Goal: Transaction & Acquisition: Download file/media

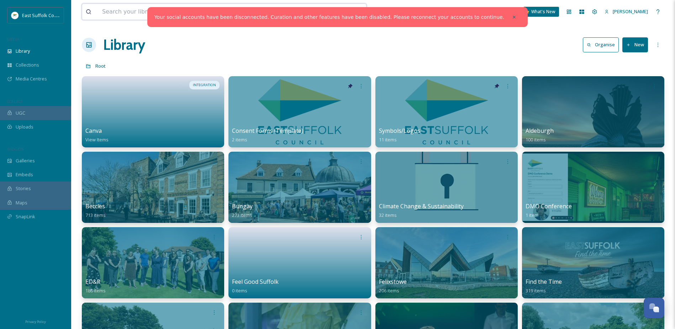
click at [128, 13] on input at bounding box center [204, 12] width 210 height 16
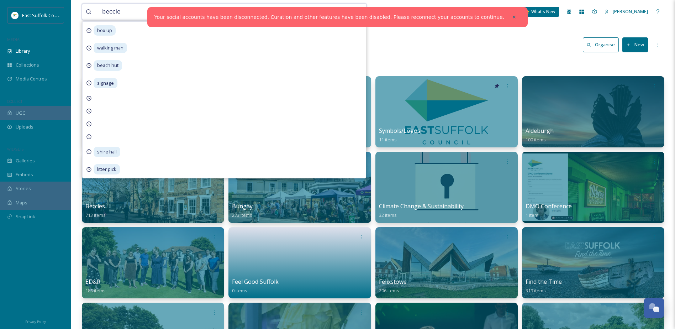
type input "beccles"
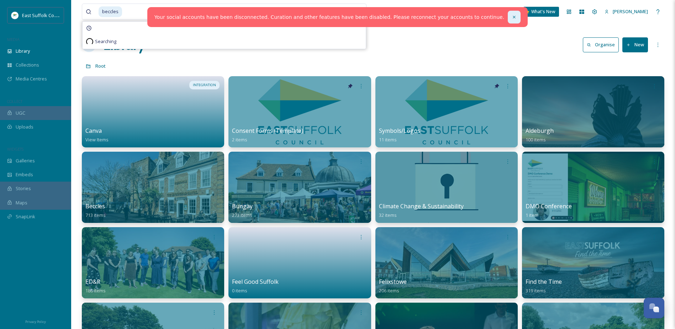
click at [508, 16] on div at bounding box center [514, 17] width 13 height 13
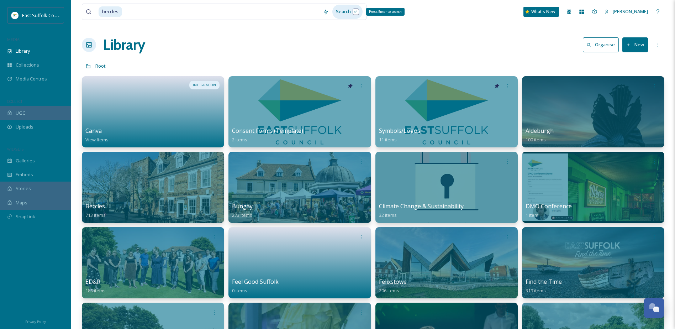
click at [345, 9] on div "Search Press Enter to search" at bounding box center [347, 12] width 30 height 14
click at [340, 13] on div "Search Press Enter to search" at bounding box center [347, 12] width 30 height 14
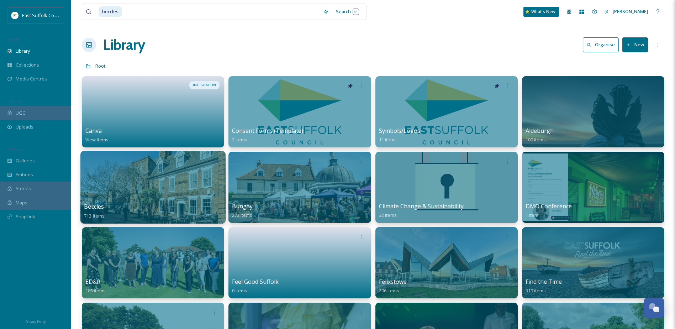
click at [177, 192] on div at bounding box center [152, 187] width 145 height 73
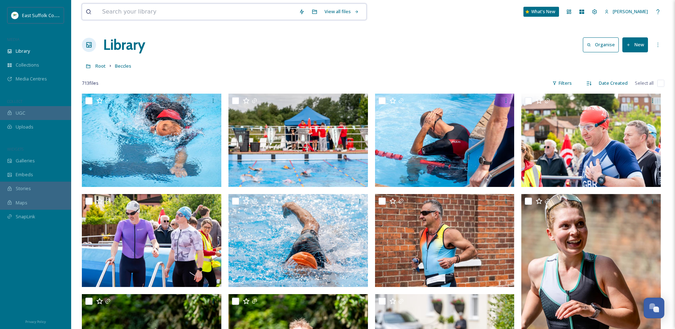
click at [154, 7] on input at bounding box center [197, 12] width 197 height 16
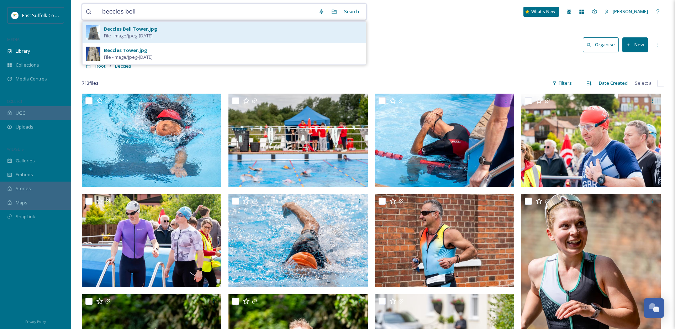
type input "beccles bell"
click at [144, 31] on div "Beccles Bell Tower.jpg" at bounding box center [130, 29] width 53 height 7
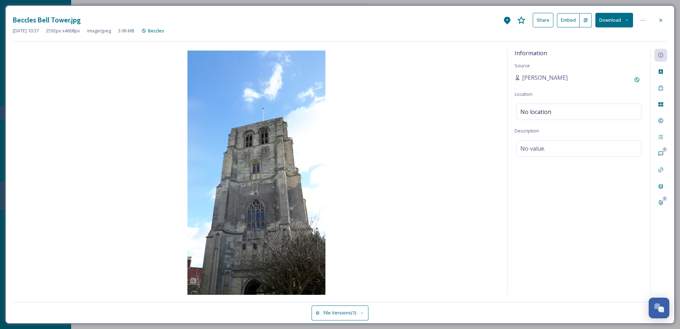
click at [608, 19] on button "Download" at bounding box center [615, 20] width 38 height 15
click at [608, 35] on span "Download Original (2592 x 4608)" at bounding box center [595, 36] width 67 height 7
click at [665, 20] on div at bounding box center [661, 20] width 13 height 13
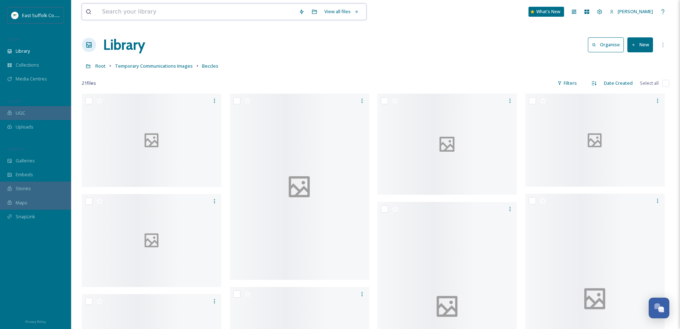
click at [254, 15] on input at bounding box center [197, 12] width 197 height 16
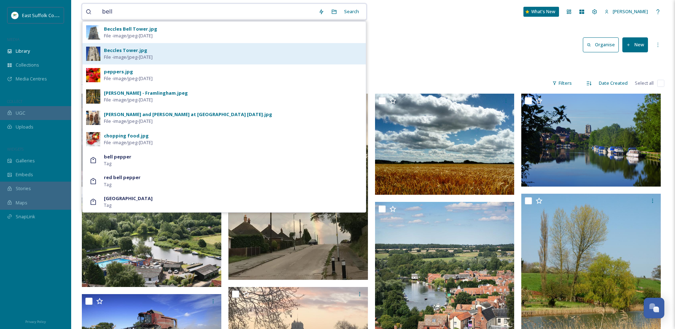
type input "bell"
click at [195, 58] on div "Beccles Tower.jpg File - image/jpeg - [DATE]" at bounding box center [233, 54] width 258 height 14
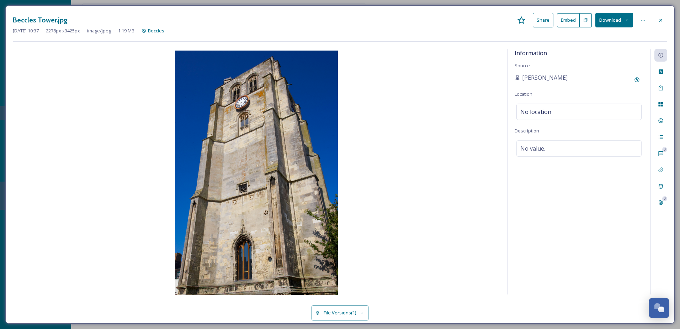
click at [608, 26] on button "Download" at bounding box center [615, 20] width 38 height 15
click at [606, 39] on span "Download Original (2278 x 3425)" at bounding box center [595, 36] width 67 height 7
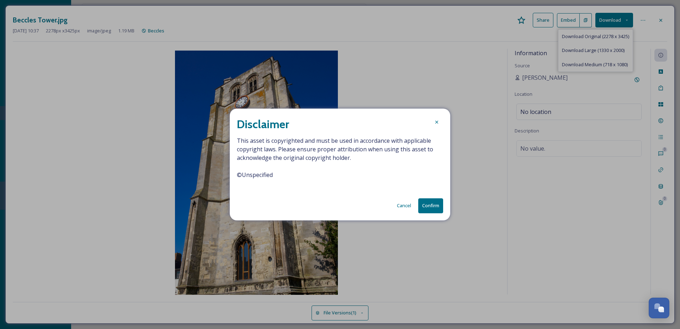
click at [428, 205] on button "Confirm" at bounding box center [430, 205] width 25 height 15
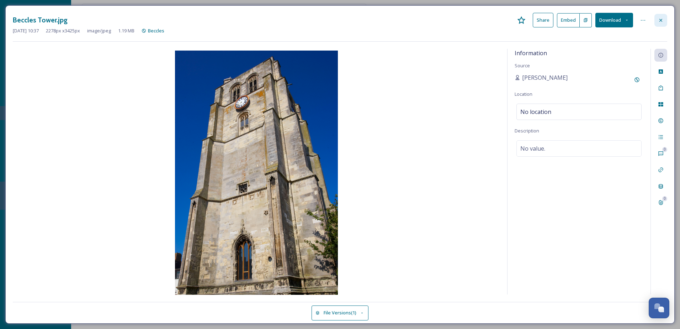
click at [658, 19] on div at bounding box center [661, 20] width 13 height 13
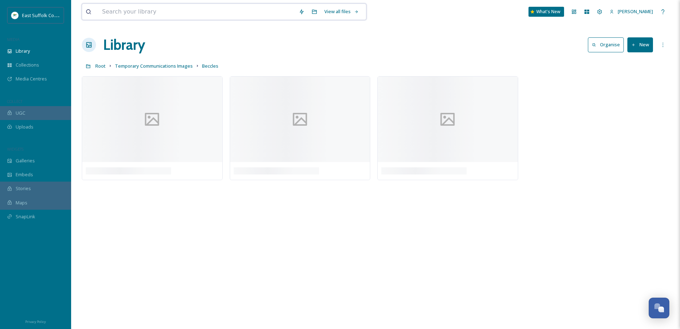
click at [186, 14] on input at bounding box center [197, 12] width 197 height 16
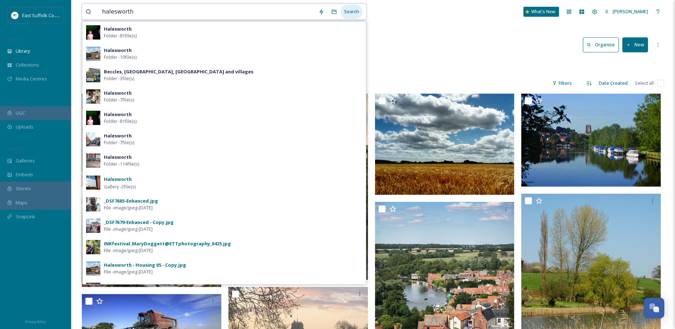
type input "halesworth"
click at [354, 11] on div "Search" at bounding box center [352, 12] width 22 height 14
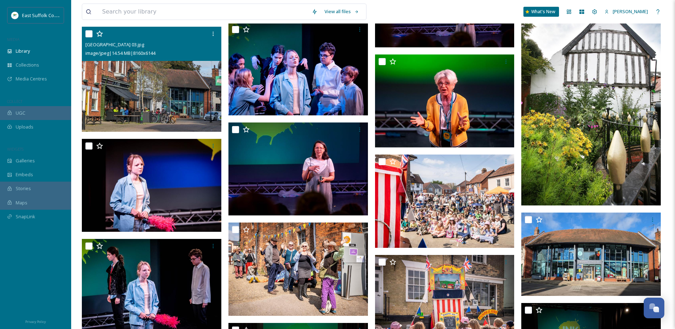
scroll to position [4377, 0]
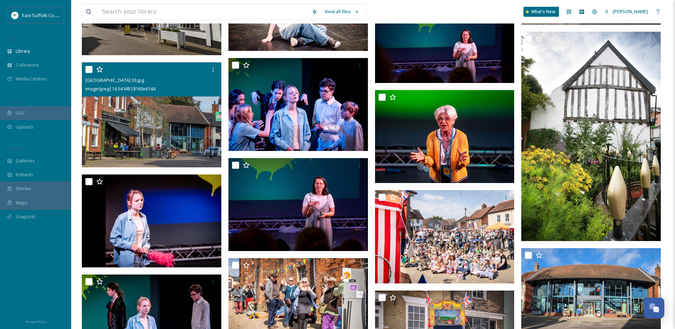
click at [181, 111] on img at bounding box center [151, 114] width 139 height 105
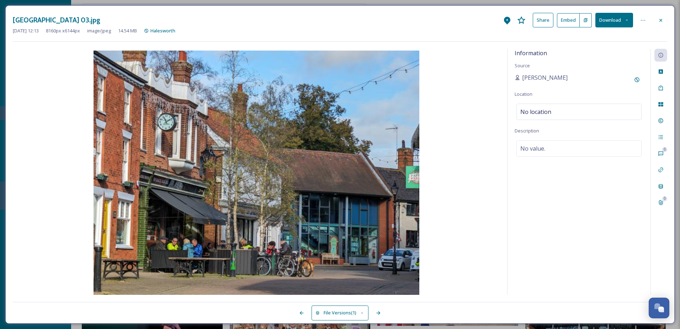
click at [606, 25] on button "Download" at bounding box center [615, 20] width 38 height 15
click at [600, 37] on span "Download Original (8160 x 6144)" at bounding box center [595, 36] width 67 height 7
click at [664, 118] on div "Rights" at bounding box center [661, 120] width 13 height 13
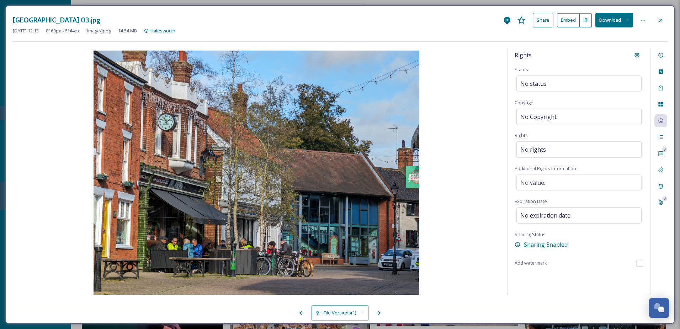
click at [663, 27] on div "[GEOGRAPHIC_DATA] 03.jpg Share Embed Download" at bounding box center [340, 20] width 655 height 15
click at [658, 19] on icon at bounding box center [661, 20] width 6 height 6
